Goal: Information Seeking & Learning: Learn about a topic

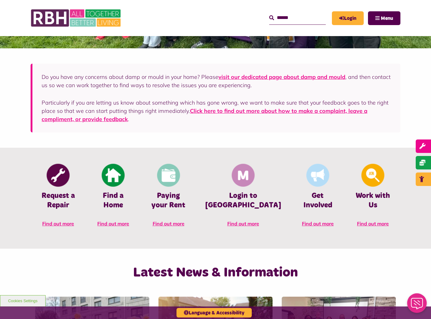
scroll to position [167, 0]
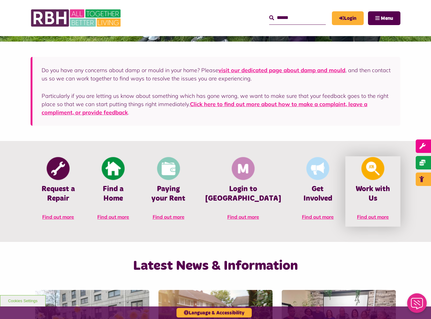
click at [377, 187] on h4 "Work with Us" at bounding box center [372, 193] width 37 height 19
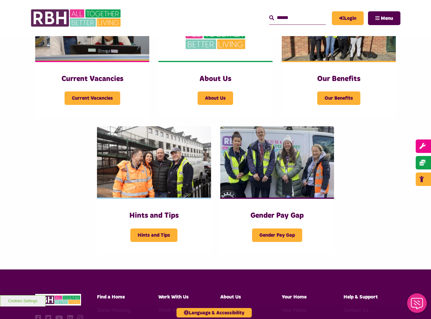
scroll to position [178, 0]
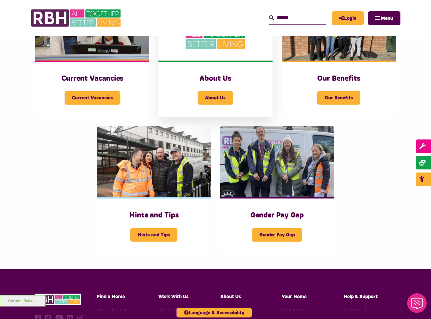
drag, startPoint x: 208, startPoint y: 96, endPoint x: 211, endPoint y: 68, distance: 27.7
click at [211, 68] on div "About Us About Us" at bounding box center [215, 89] width 114 height 56
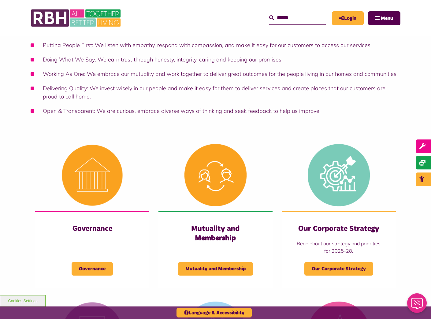
scroll to position [148, 0]
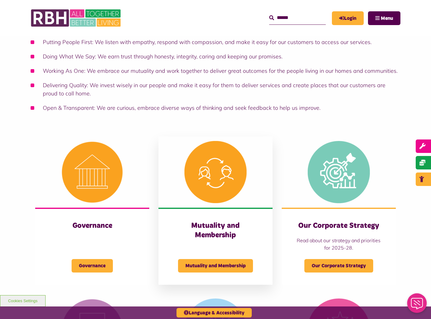
click at [229, 185] on img at bounding box center [215, 171] width 114 height 71
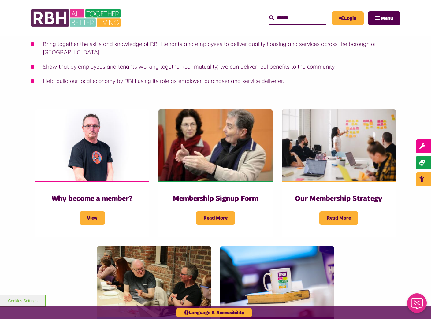
scroll to position [120, 0]
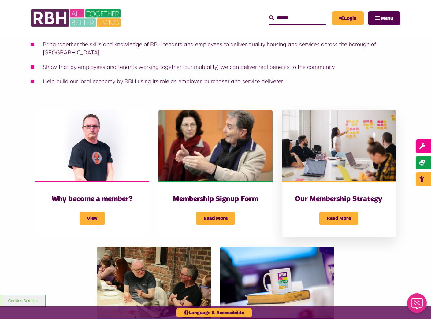
drag, startPoint x: 336, startPoint y: 208, endPoint x: 318, endPoint y: 184, distance: 29.6
click at [318, 184] on div "Our Membership Strategy Read More" at bounding box center [338, 209] width 114 height 56
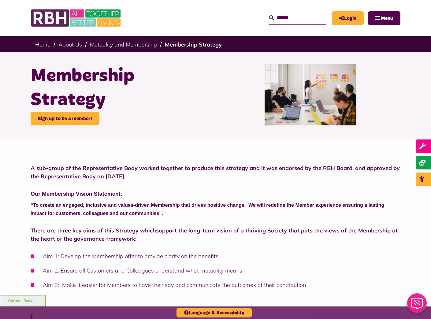
drag, startPoint x: 28, startPoint y: 1, endPoint x: 115, endPoint y: 122, distance: 149.6
click at [115, 122] on div "Membership Strategy Sign up to be a member!" at bounding box center [120, 94] width 189 height 61
